Goal: Use online tool/utility: Utilize a website feature to perform a specific function

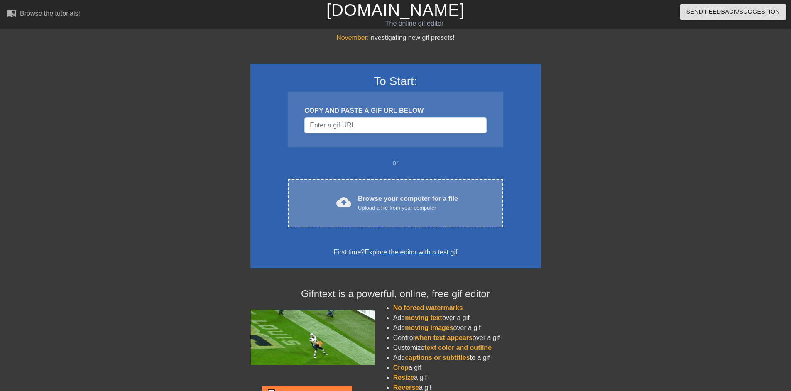
click at [419, 204] on div "Upload a file from your computer" at bounding box center [408, 208] width 100 height 8
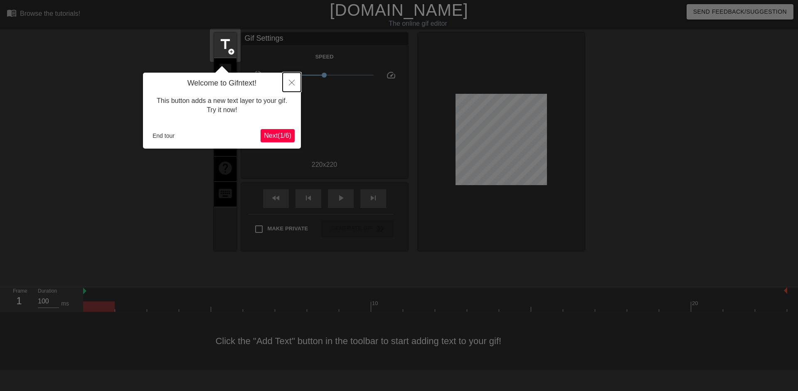
click at [288, 82] on button "Close" at bounding box center [291, 82] width 18 height 19
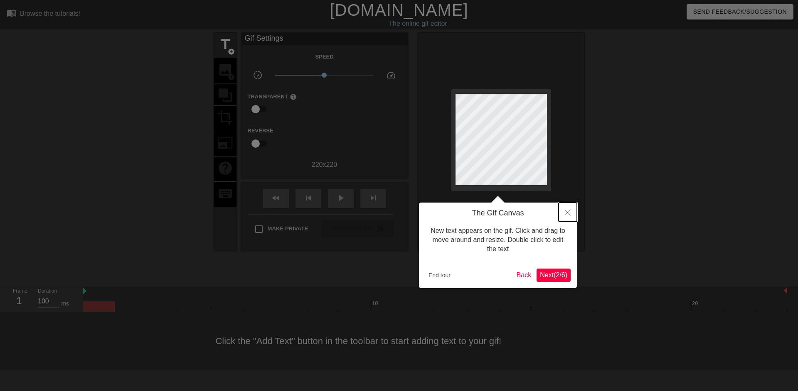
click at [567, 210] on button "Close" at bounding box center [567, 212] width 18 height 19
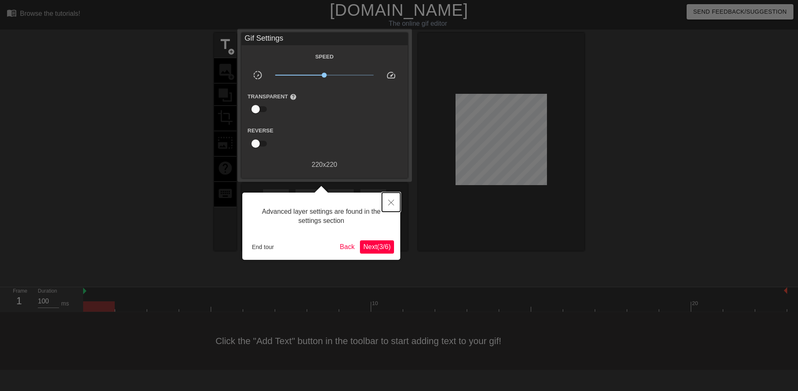
click at [390, 202] on icon "Close" at bounding box center [391, 203] width 6 height 6
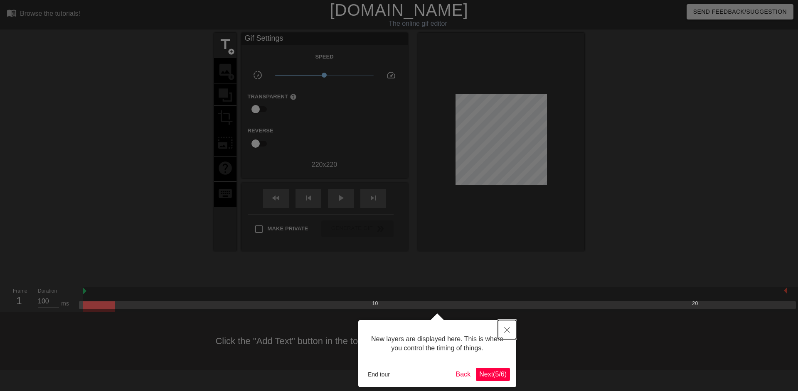
click at [507, 331] on icon "Close" at bounding box center [507, 330] width 6 height 6
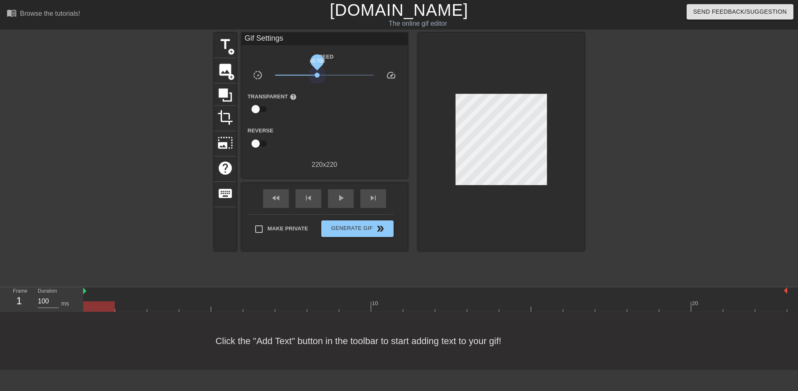
drag, startPoint x: 324, startPoint y: 78, endPoint x: 317, endPoint y: 79, distance: 6.7
click at [317, 79] on span "x0.708" at bounding box center [324, 75] width 98 height 10
click at [320, 106] on div "Transparent help" at bounding box center [324, 104] width 166 height 26
click at [321, 76] on span "x0.851" at bounding box center [320, 75] width 5 height 5
click at [325, 112] on div "Transparent help" at bounding box center [324, 104] width 166 height 26
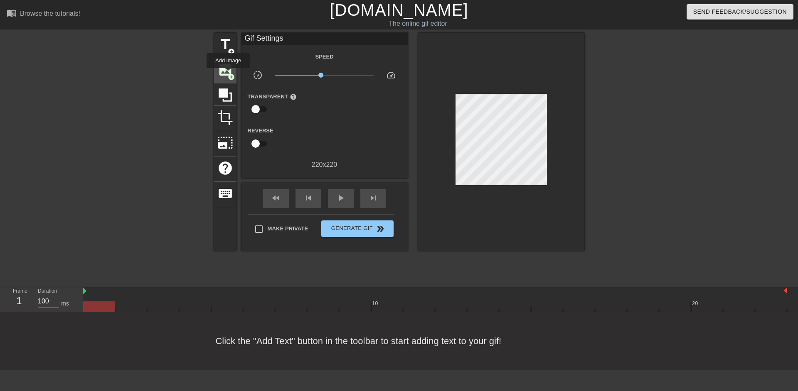
click at [228, 74] on span "add_circle" at bounding box center [231, 77] width 7 height 7
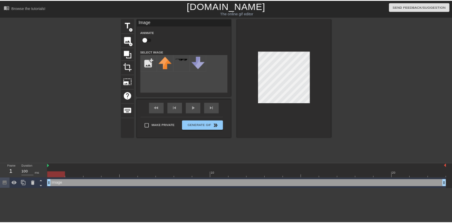
scroll to position [0, 0]
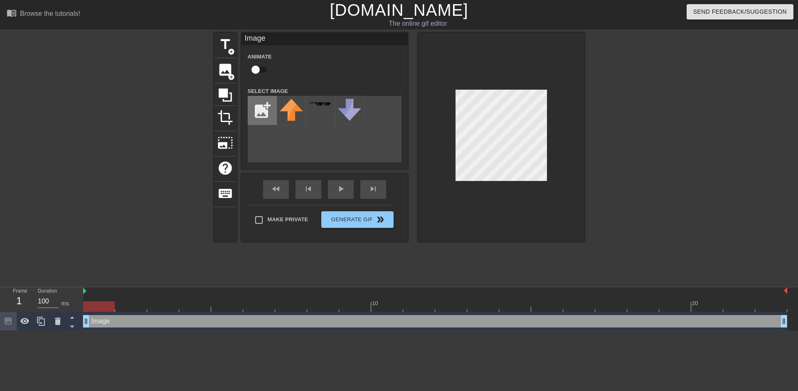
click at [265, 108] on input "file" at bounding box center [262, 110] width 28 height 28
click at [272, 113] on input "file" at bounding box center [262, 110] width 28 height 28
click at [280, 144] on div "add_photo_alternate" at bounding box center [325, 129] width 154 height 66
click at [267, 116] on input "file" at bounding box center [262, 110] width 28 height 28
type input "C:\fakepath\[PERSON_NAME].png"
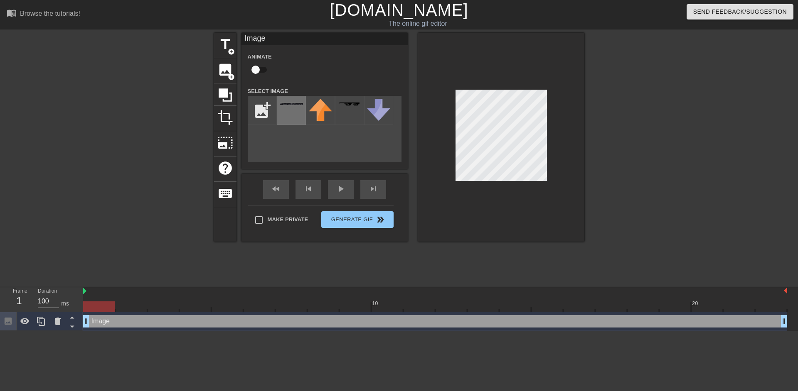
click at [290, 108] on div at bounding box center [291, 110] width 29 height 29
click at [453, 167] on div at bounding box center [501, 137] width 166 height 209
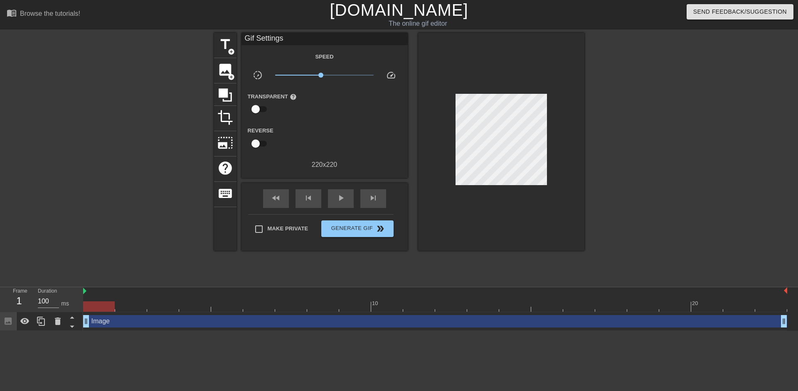
click at [453, 167] on div at bounding box center [501, 142] width 166 height 218
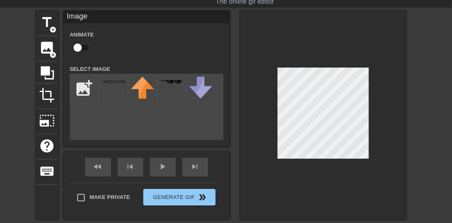
scroll to position [47, 0]
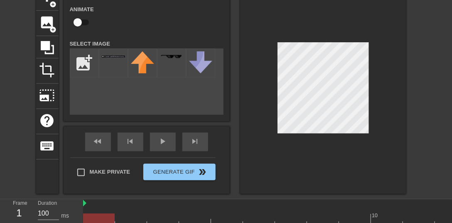
click at [359, 147] on div at bounding box center [323, 89] width 166 height 209
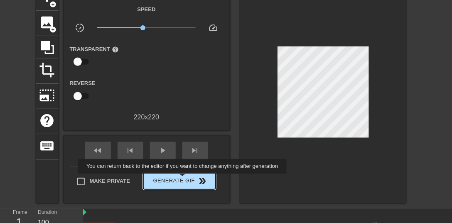
click at [183, 180] on span "Generate Gif double_arrow" at bounding box center [179, 182] width 65 height 10
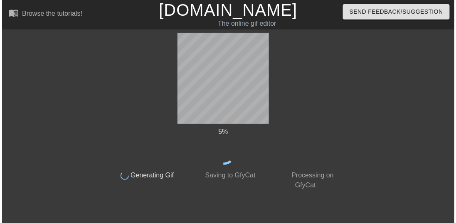
scroll to position [0, 0]
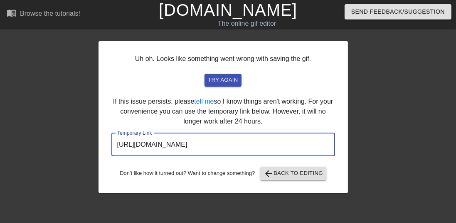
click at [233, 147] on input "[URL][DOMAIN_NAME]" at bounding box center [222, 144] width 223 height 23
drag, startPoint x: 297, startPoint y: 145, endPoint x: 83, endPoint y: 136, distance: 213.3
click at [83, 136] on div "Uh oh. Looks like something went wrong with saving the gif. try again If this i…" at bounding box center [228, 113] width 456 height 161
